Goal: Task Accomplishment & Management: Complete application form

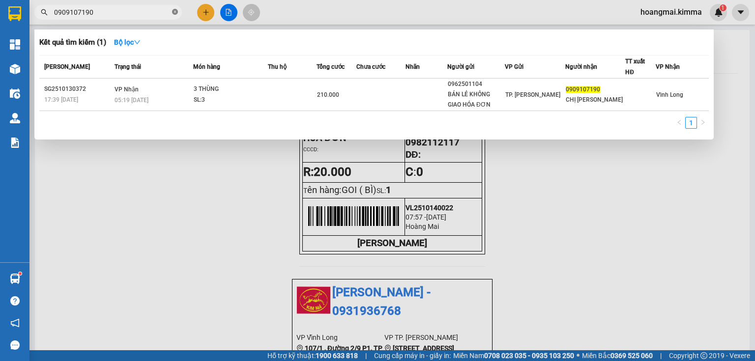
click at [173, 12] on icon "close-circle" at bounding box center [175, 12] width 6 height 6
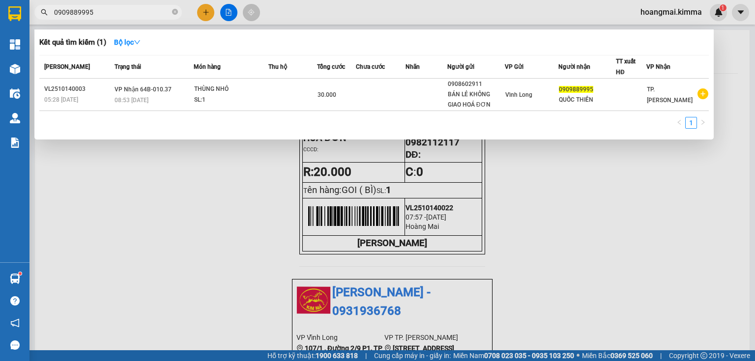
type input "0909889995"
click at [175, 13] on icon "close-circle" at bounding box center [175, 12] width 6 height 6
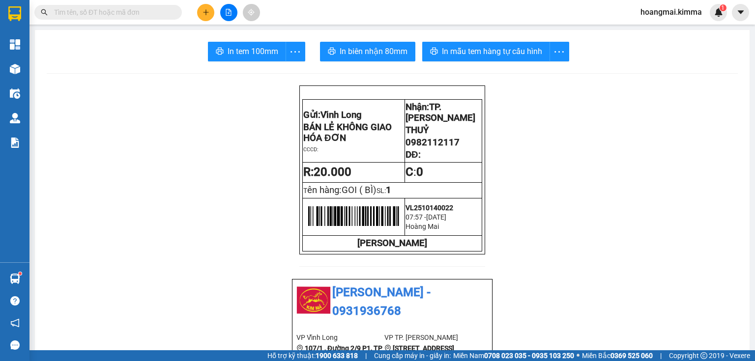
click at [199, 11] on button at bounding box center [205, 12] width 17 height 17
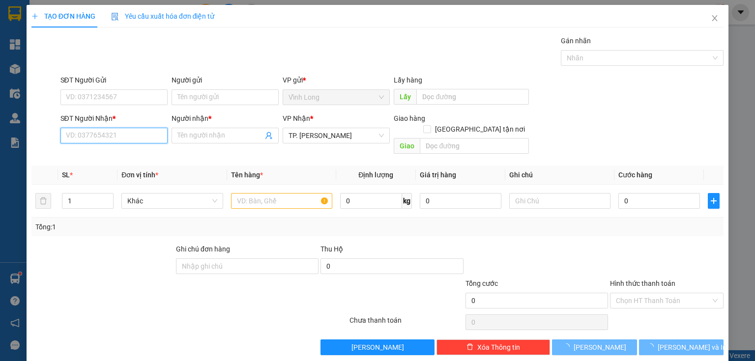
click at [130, 136] on input "SĐT Người Nhận *" at bounding box center [113, 136] width 107 height 16
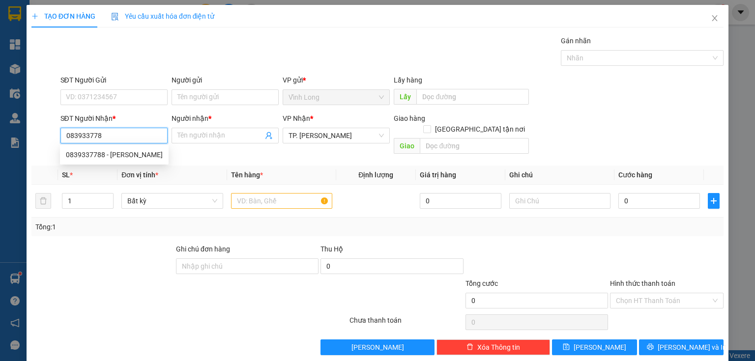
type input "0839337788"
click at [133, 157] on div "0839337788 - [PERSON_NAME]" at bounding box center [114, 154] width 97 height 11
type input "[PERSON_NAME]"
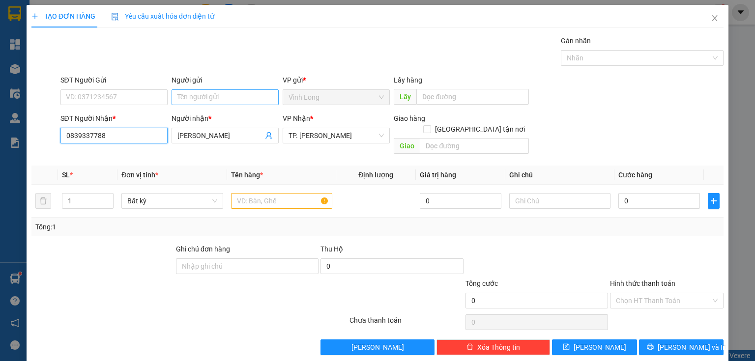
type input "0839337788"
click at [210, 100] on input "Người gửi" at bounding box center [225, 98] width 107 height 16
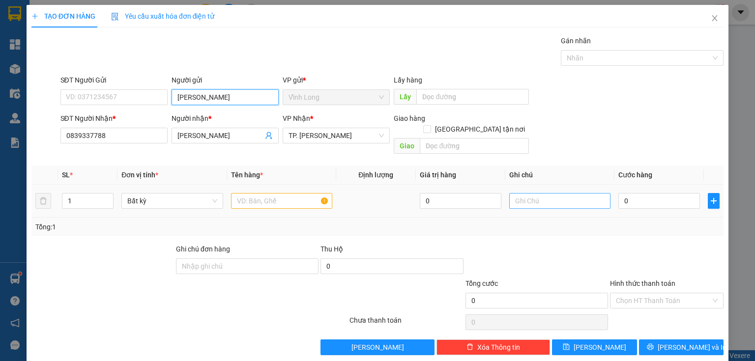
type input "[PERSON_NAME]"
click at [553, 193] on input "text" at bounding box center [559, 201] width 101 height 16
type input "THUY"
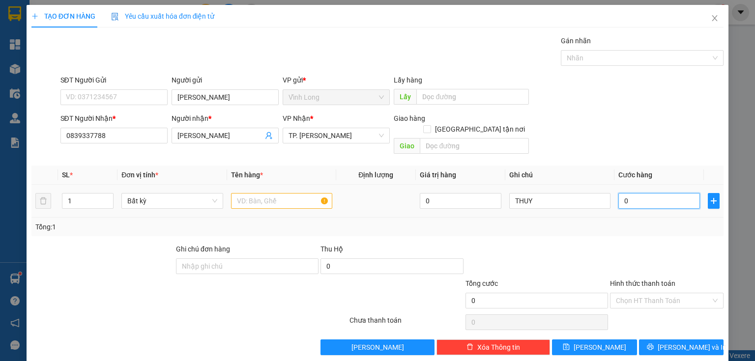
click at [621, 193] on input "0" at bounding box center [660, 201] width 82 height 16
type input "4"
type input "40"
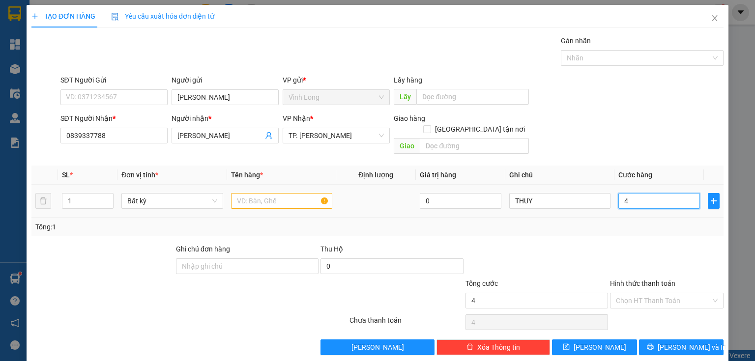
type input "40"
type input "40.000"
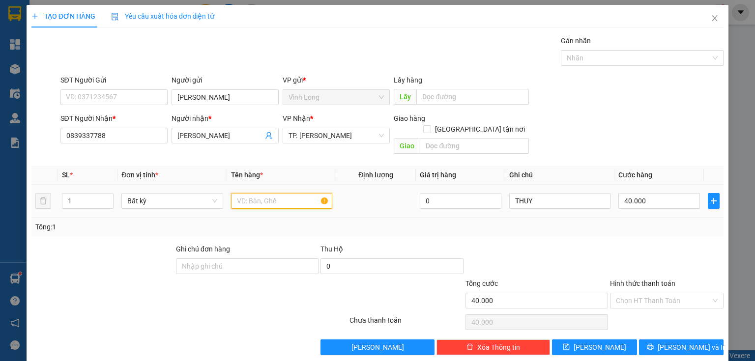
click at [258, 193] on input "text" at bounding box center [281, 201] width 101 height 16
type input "GÓI NP"
click at [657, 294] on input "Hình thức thanh toán" at bounding box center [663, 301] width 95 height 15
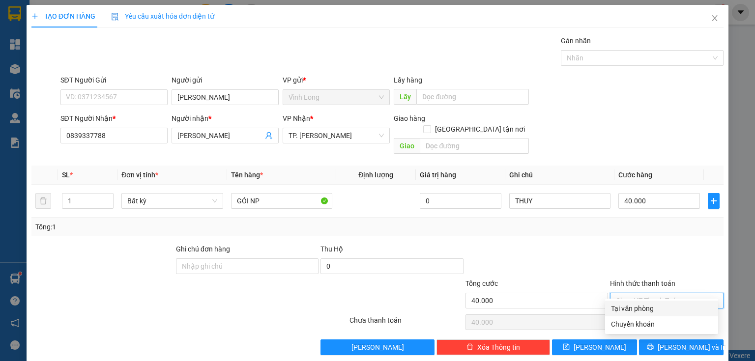
click at [643, 311] on div "Tại văn phòng" at bounding box center [661, 308] width 101 height 11
type input "0"
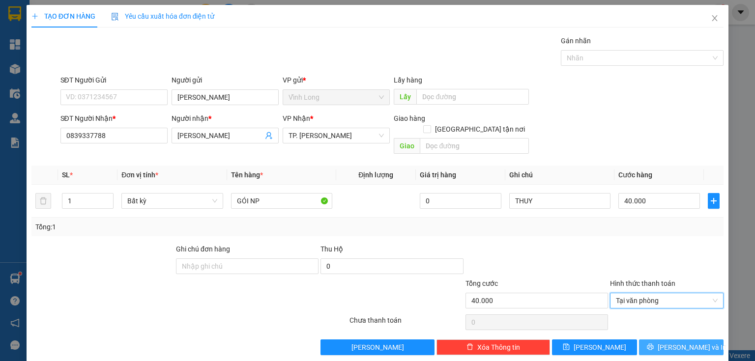
click at [681, 342] on span "[PERSON_NAME] và In" at bounding box center [692, 347] width 69 height 11
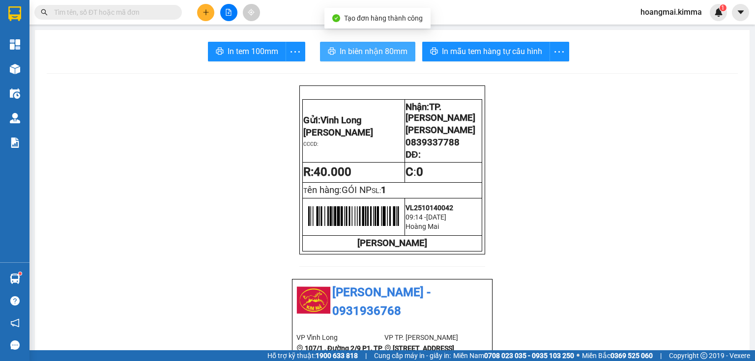
click at [368, 58] on button "In biên nhận 80mm" at bounding box center [367, 52] width 95 height 20
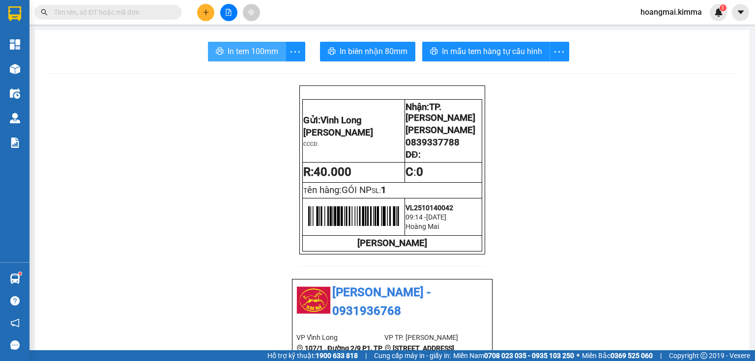
click at [251, 56] on span "In tem 100mm" at bounding box center [253, 51] width 51 height 12
click at [207, 7] on button at bounding box center [205, 12] width 17 height 17
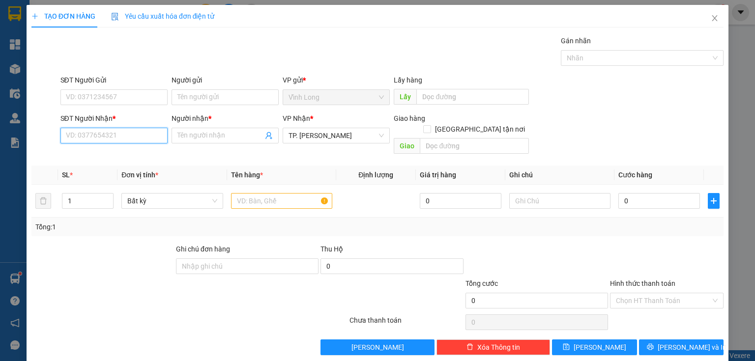
click at [125, 133] on input "SĐT Người Nhận *" at bounding box center [113, 136] width 107 height 16
type input "0789999986"
drag, startPoint x: 103, startPoint y: 155, endPoint x: 124, endPoint y: 146, distance: 22.7
click at [108, 152] on div "0789999986 - THẢO" at bounding box center [113, 154] width 94 height 11
type input "THẢO"
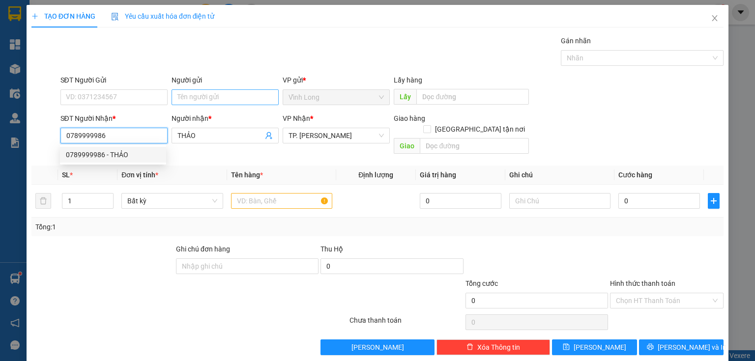
type input "0789999986"
click at [209, 101] on input "Người gửi" at bounding box center [225, 98] width 107 height 16
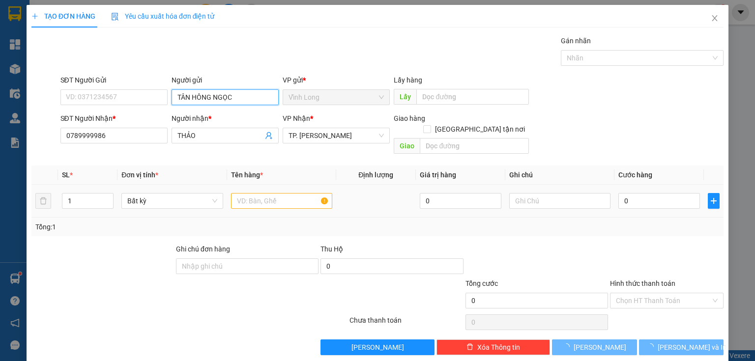
type input "TÂN HÔNG NGỌC"
click at [298, 193] on input "text" at bounding box center [281, 201] width 101 height 16
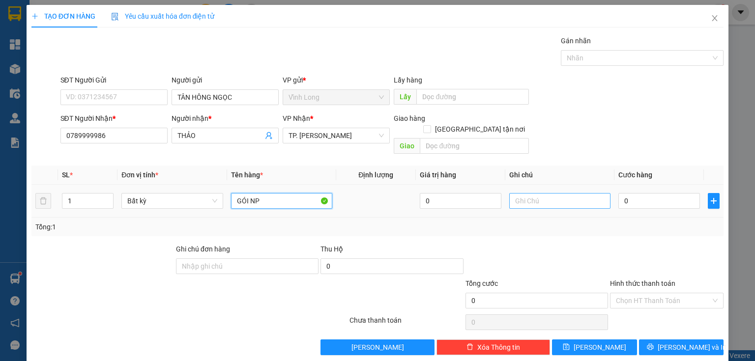
type input "GÓI NP"
click at [533, 194] on input "text" at bounding box center [559, 201] width 101 height 16
type input "THUY"
click at [629, 193] on input "0" at bounding box center [660, 201] width 82 height 16
type input "4"
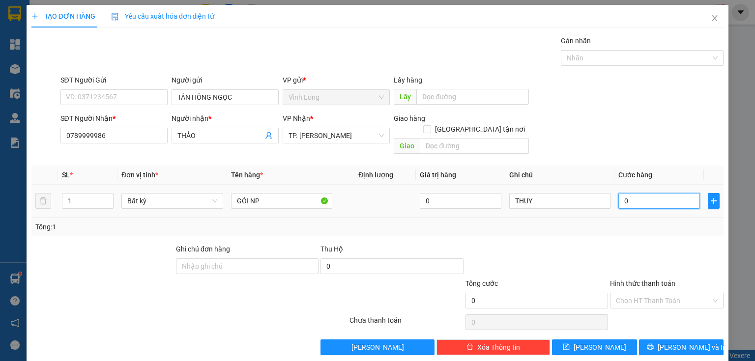
type input "4"
type input "40"
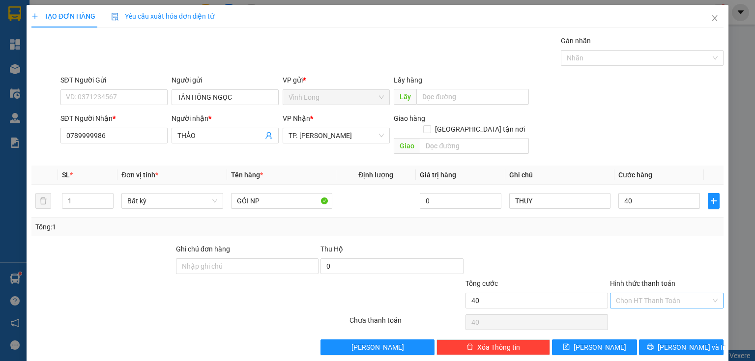
type input "40.000"
drag, startPoint x: 639, startPoint y: 282, endPoint x: 634, endPoint y: 295, distance: 13.7
click at [637, 294] on input "Hình thức thanh toán" at bounding box center [663, 301] width 95 height 15
click at [628, 306] on div "Tại văn phòng" at bounding box center [661, 308] width 101 height 11
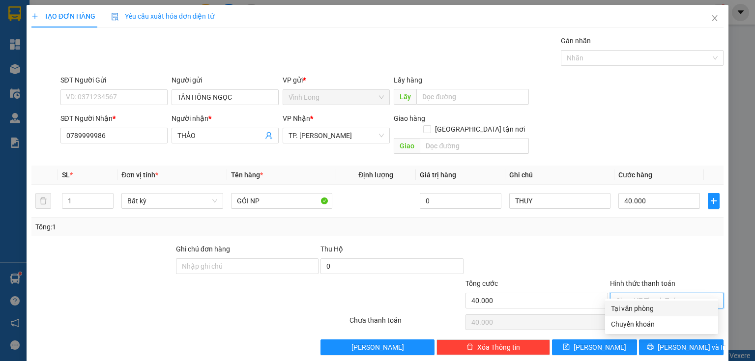
type input "0"
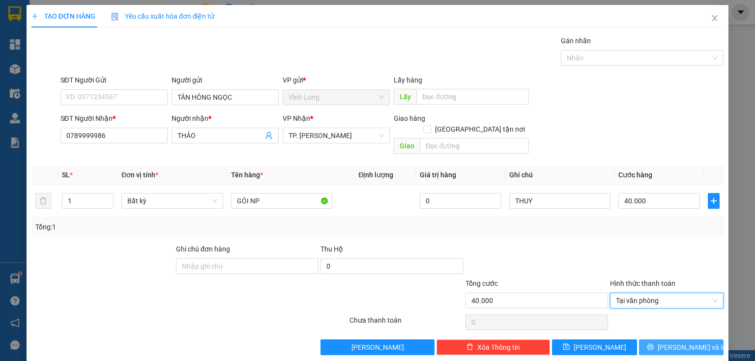
click at [654, 344] on icon "printer" at bounding box center [650, 347] width 7 height 7
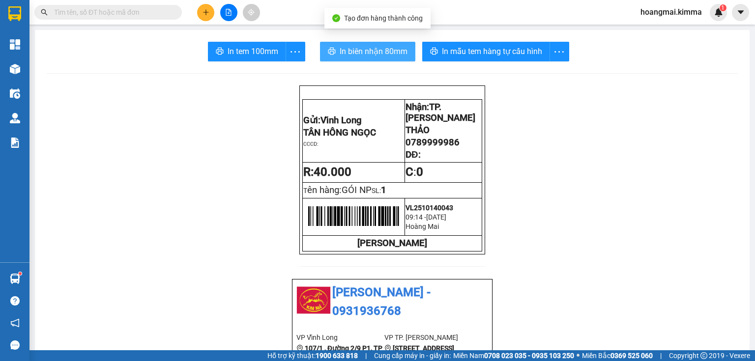
click at [370, 55] on span "In biên nhận 80mm" at bounding box center [374, 51] width 68 height 12
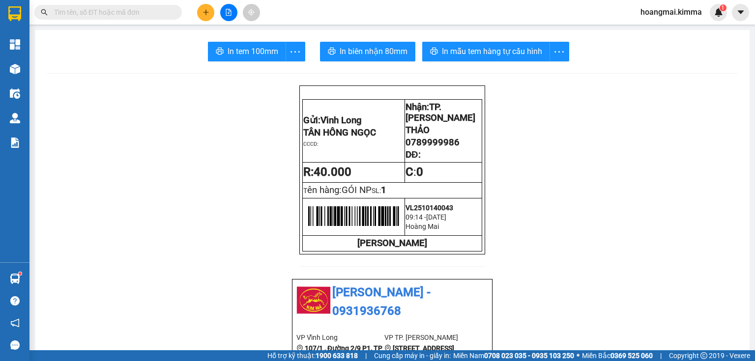
click at [244, 58] on button "In tem 100mm" at bounding box center [247, 52] width 78 height 20
